Goal: Information Seeking & Learning: Understand process/instructions

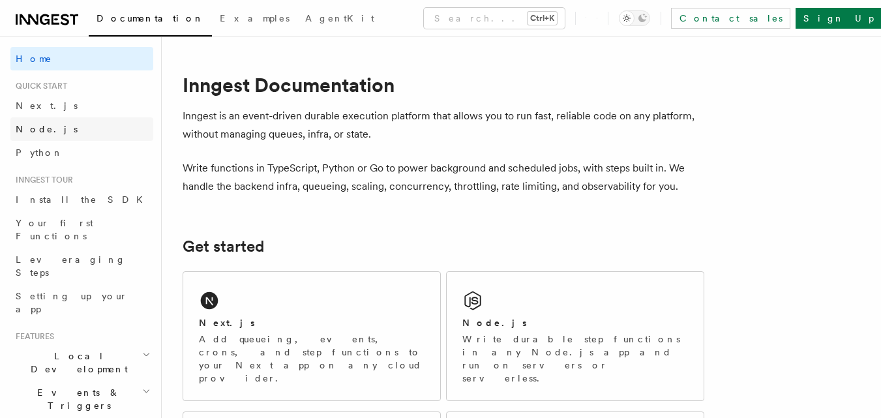
click at [52, 122] on link "Node.js" at bounding box center [81, 128] width 143 height 23
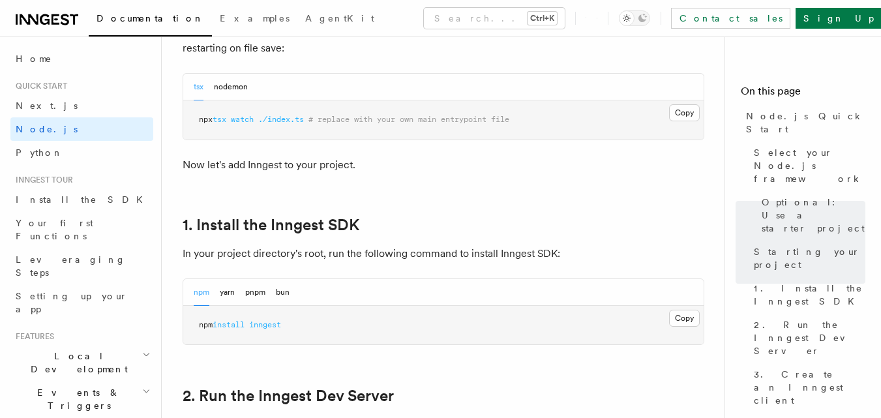
scroll to position [637, 0]
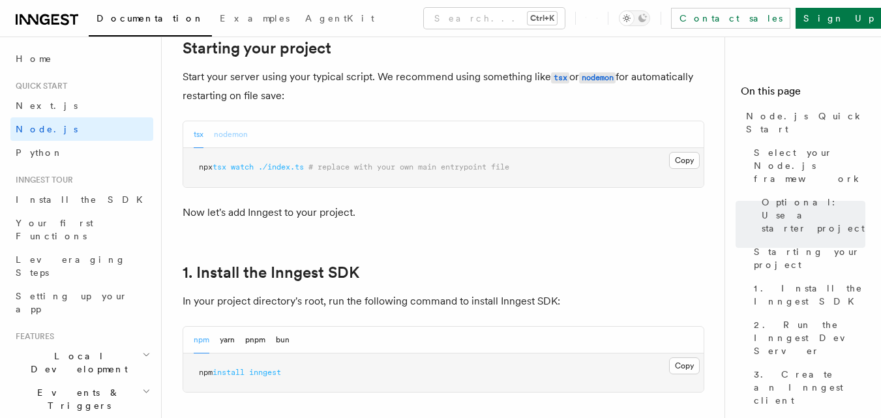
click at [244, 131] on button "nodemon" at bounding box center [231, 134] width 34 height 27
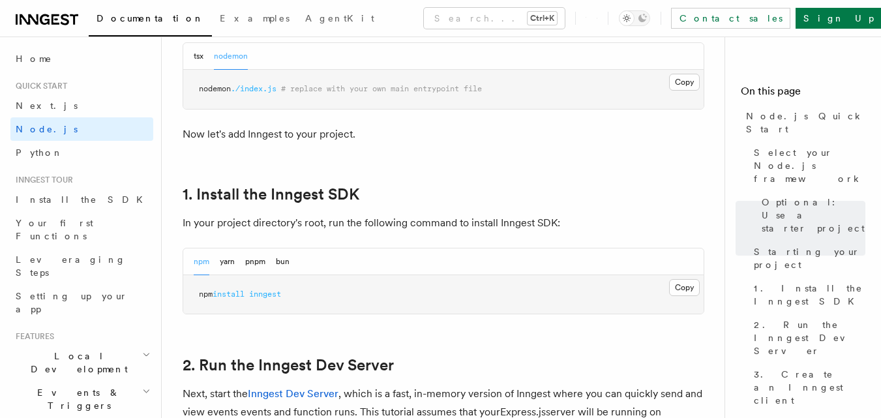
scroll to position [729, 0]
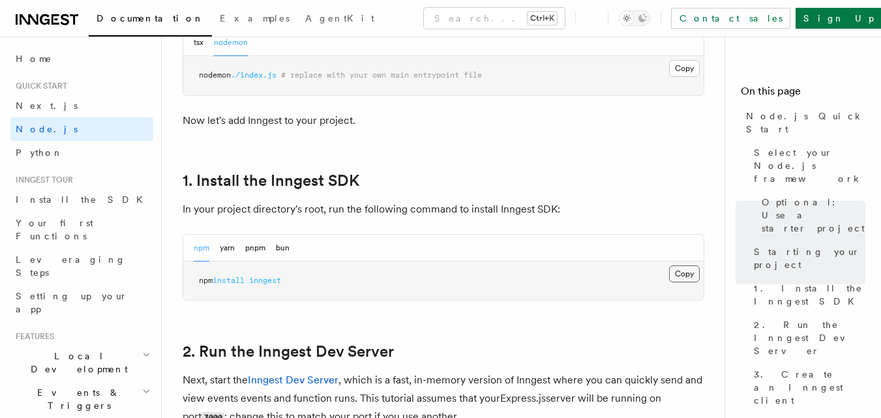
click at [678, 271] on button "Copy Copied" at bounding box center [684, 274] width 31 height 17
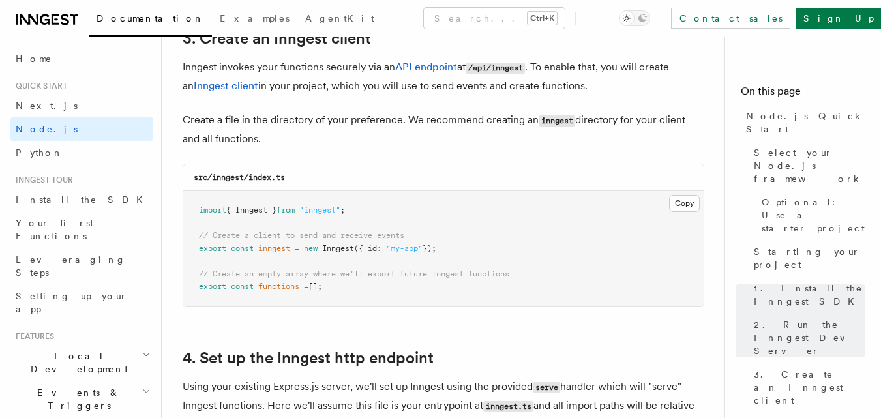
scroll to position [1686, 0]
click at [330, 211] on span ""inngest"" at bounding box center [319, 209] width 41 height 9
copy code "import { Inngest } from "inngest" ;"
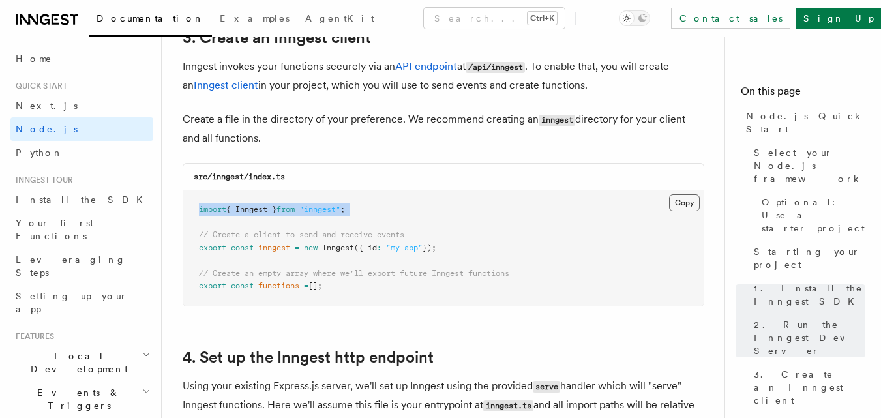
click at [686, 205] on button "Copy Copied" at bounding box center [684, 202] width 31 height 17
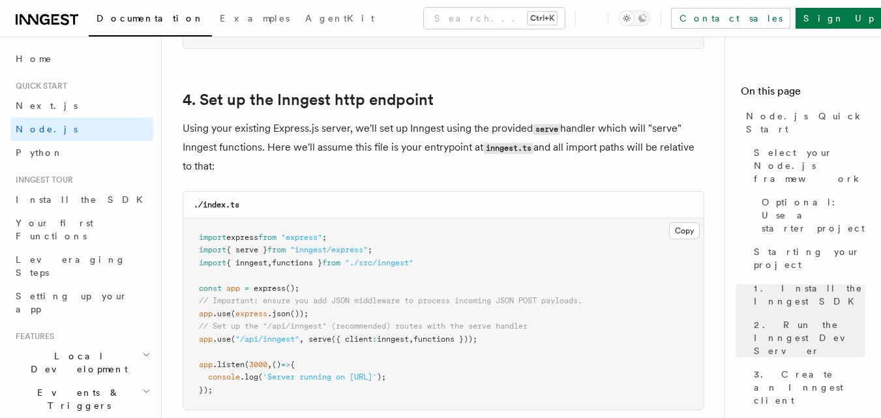
scroll to position [1951, 0]
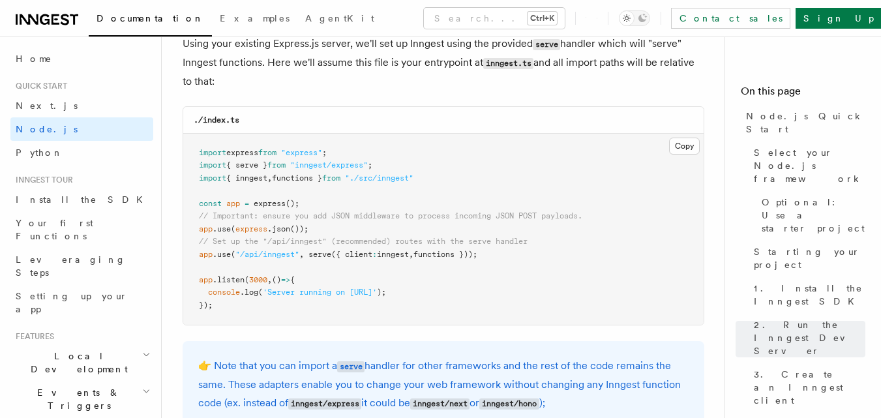
scroll to position [2028, 0]
drag, startPoint x: 496, startPoint y: 254, endPoint x: 195, endPoint y: 258, distance: 300.8
click at [195, 258] on pre "import express from "express" ; import { serve } from "inngest/express" ; impor…" at bounding box center [443, 230] width 521 height 192
copy span "app .use ( "/api/inngest" , serve ({ client : inngest , functions }));"
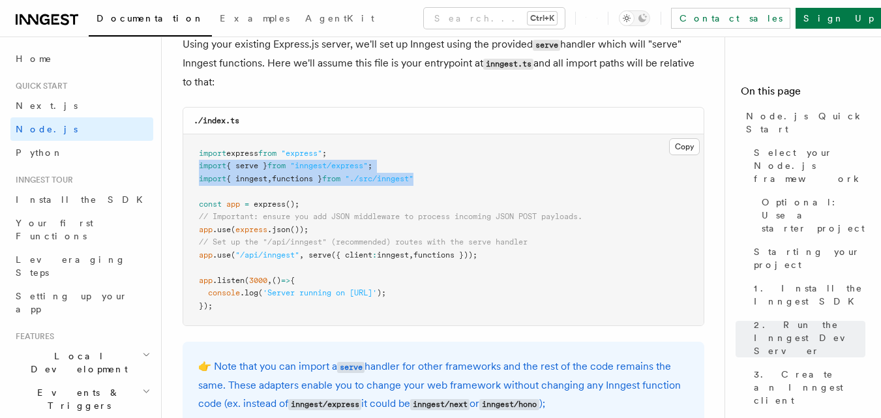
drag, startPoint x: 440, startPoint y: 176, endPoint x: 192, endPoint y: 167, distance: 248.1
click at [192, 167] on pre "import express from "express" ; import { serve } from "inngest/express" ; impor…" at bounding box center [443, 230] width 521 height 192
copy code "import { serve } from "inngest/express" ; import { inngest , functions } from "…"
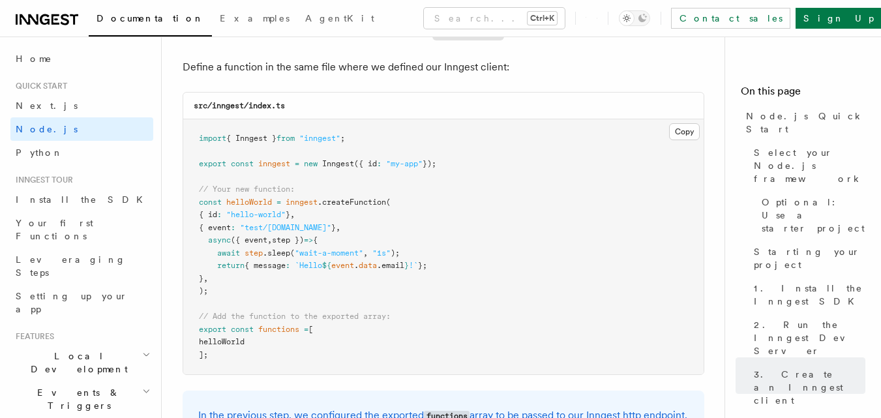
scroll to position [2595, 0]
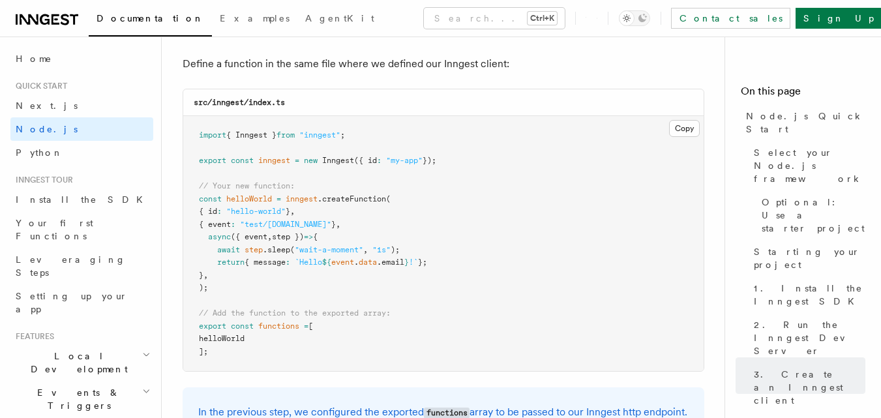
click at [519, 98] on div "src/inngest/index.ts" at bounding box center [443, 102] width 521 height 27
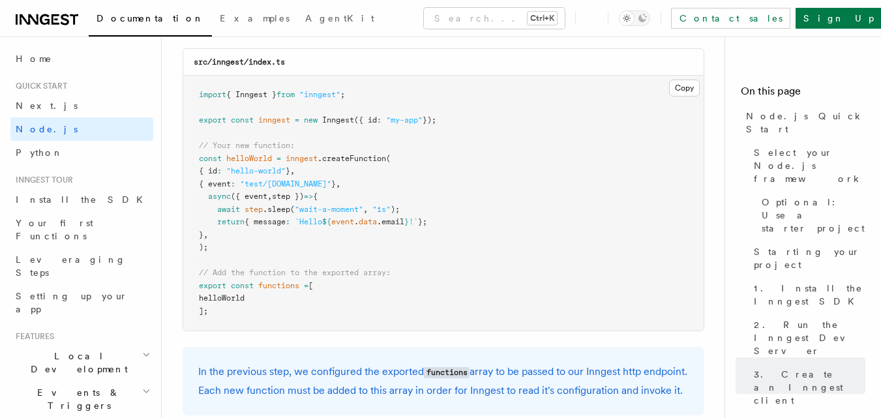
scroll to position [2638, 0]
